Goal: Check status: Check status

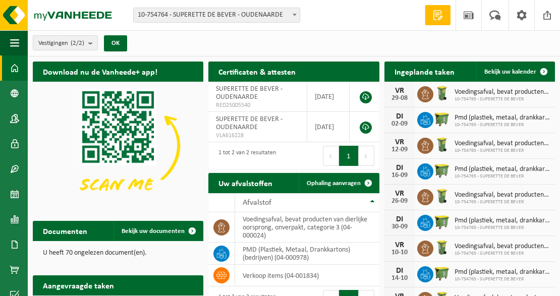
click at [369, 157] on button "Volgende" at bounding box center [367, 156] width 16 height 20
click at [544, 72] on span at bounding box center [544, 72] width 20 height 20
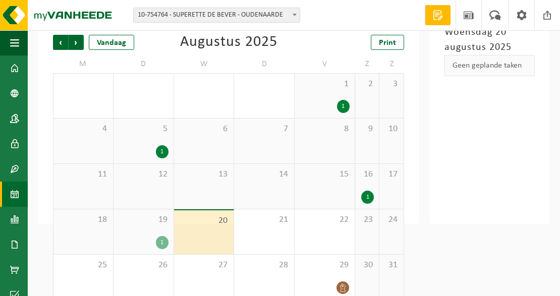
scroll to position [81, 0]
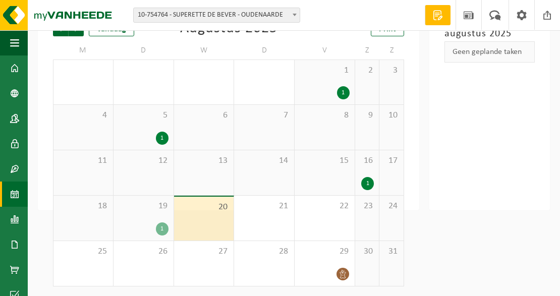
click at [163, 226] on div "1" at bounding box center [162, 228] width 13 height 13
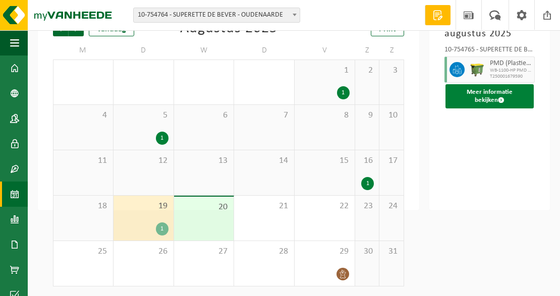
click at [503, 97] on span at bounding box center [501, 100] width 7 height 7
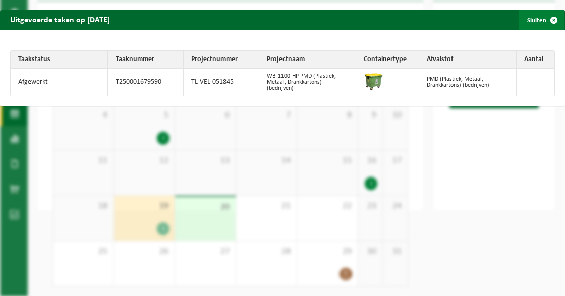
click at [550, 19] on span "button" at bounding box center [554, 20] width 20 height 20
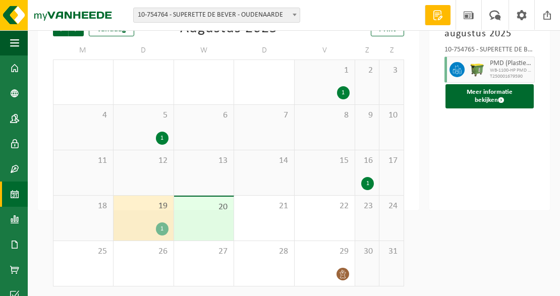
click at [474, 172] on div "Dinsdag 19 augustus 2025 10-754765 - SUPERETTE DE BEVER - OUDENAARDE PMD (Plast…" at bounding box center [489, 105] width 121 height 209
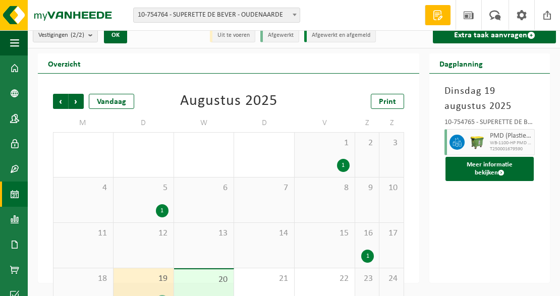
scroll to position [0, 0]
